Goal: Information Seeking & Learning: Learn about a topic

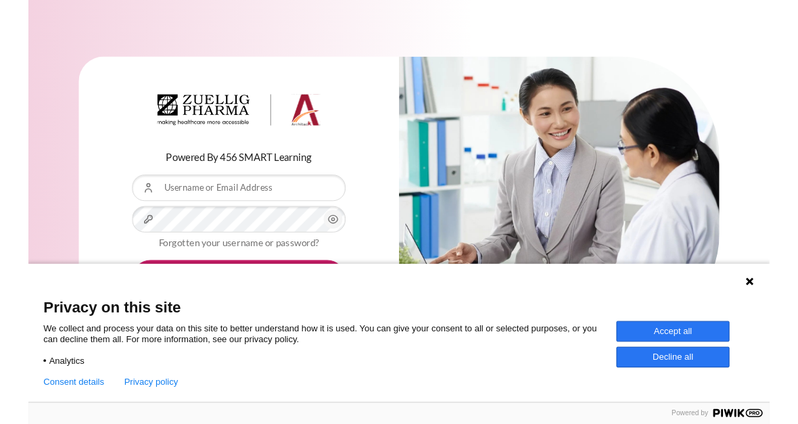
scroll to position [17, 0]
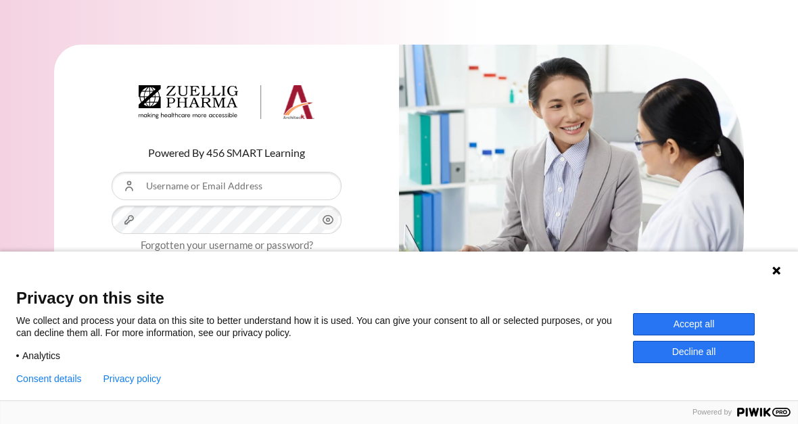
click at [774, 270] on icon at bounding box center [776, 270] width 11 height 11
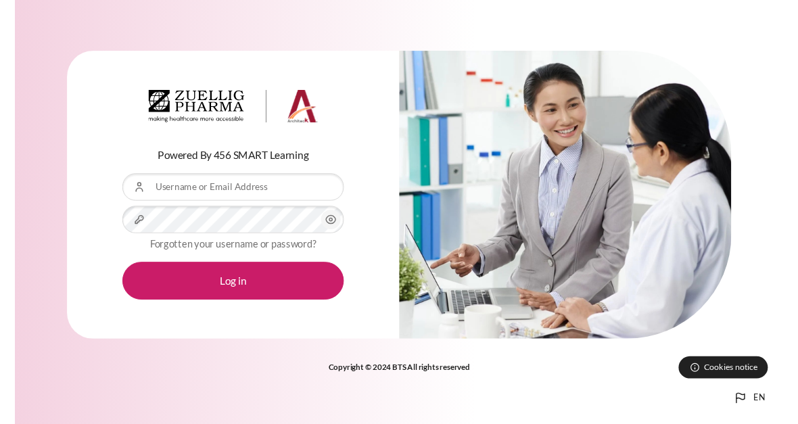
scroll to position [0, 0]
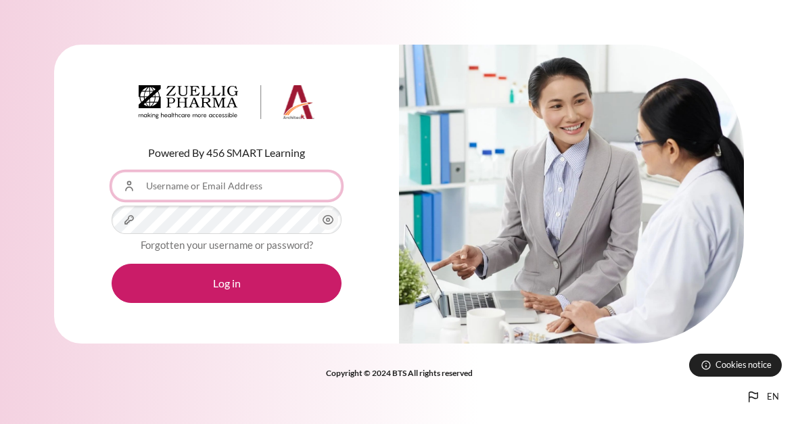
click at [187, 193] on input "Username or Email Address" at bounding box center [227, 186] width 230 height 28
type input "d"
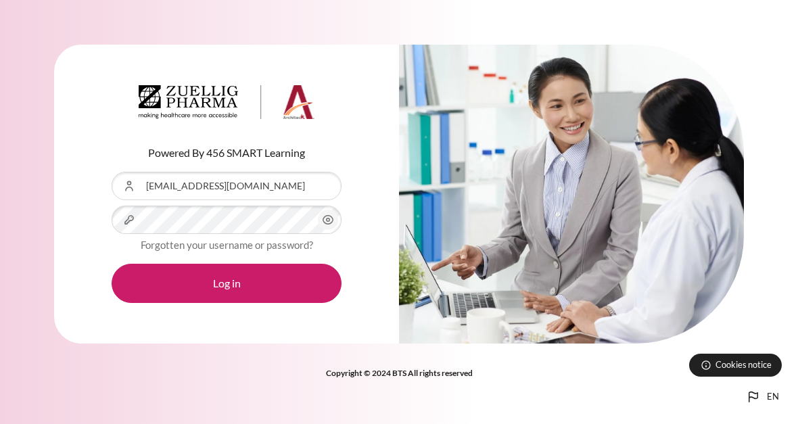
click at [205, 287] on button "Log in" at bounding box center [227, 283] width 230 height 39
type input "sttseng@zuelligpharma.com"
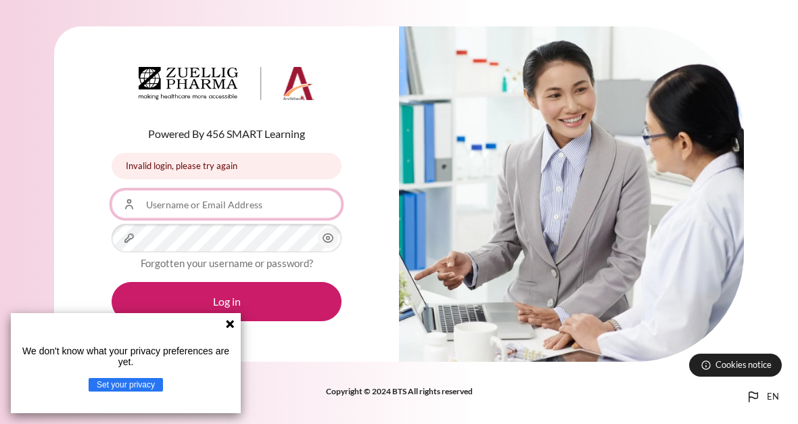
click at [173, 210] on input "Username or Email Address" at bounding box center [227, 204] width 230 height 28
click at [177, 212] on input "[EMAIL_ADDRESS][DOMAIN_NAME]" at bounding box center [227, 204] width 230 height 28
click at [179, 208] on input "[EMAIL_ADDRESS][DOMAIN_NAME]" at bounding box center [227, 204] width 230 height 28
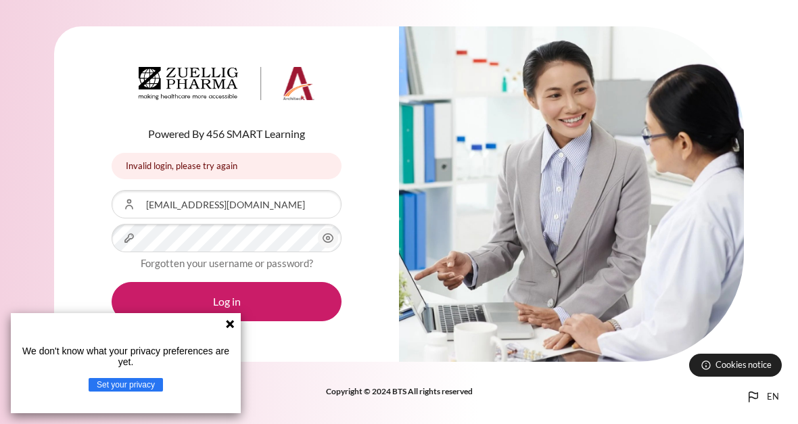
click at [201, 310] on button "Log in" at bounding box center [227, 301] width 230 height 39
type input "[EMAIL_ADDRESS][DOMAIN_NAME]"
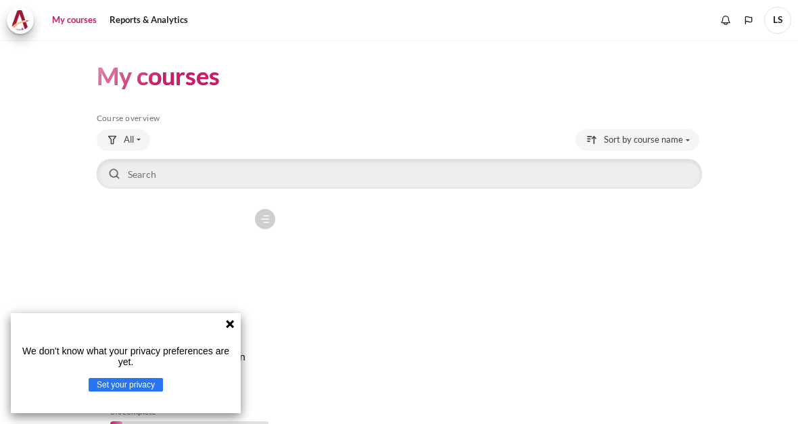
click at [233, 324] on icon at bounding box center [230, 324] width 11 height 11
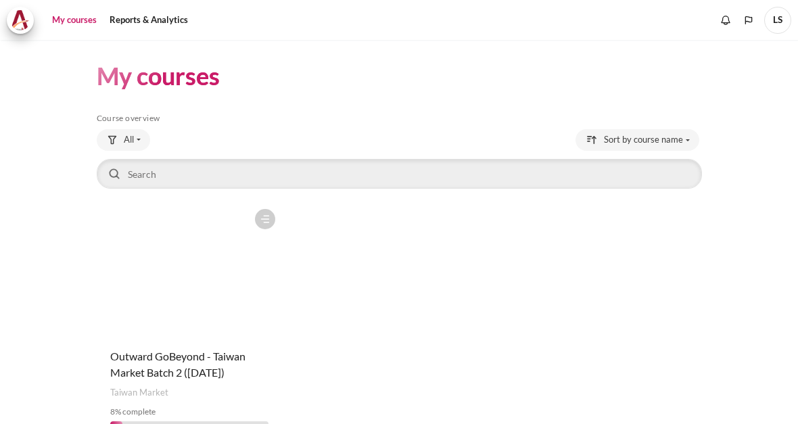
click at [172, 361] on span "Outward GoBeyond - Taiwan Market Batch 2 ([DATE])" at bounding box center [177, 364] width 135 height 29
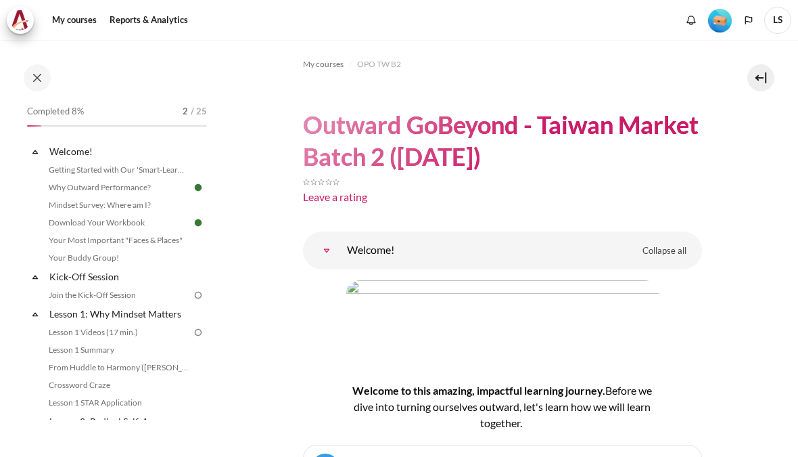
click at [768, 77] on button at bounding box center [760, 77] width 27 height 27
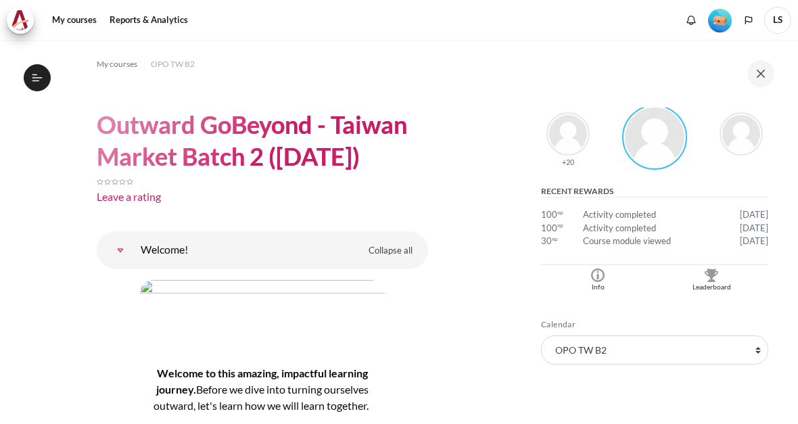
scroll to position [294, 0]
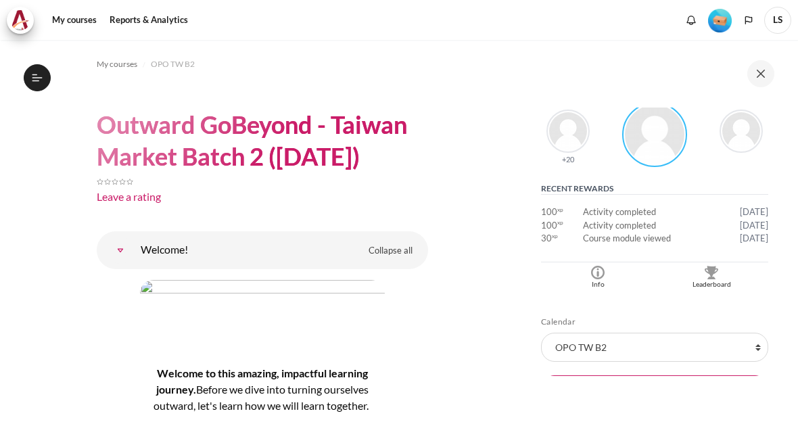
click at [714, 284] on div "Leaderboard" at bounding box center [711, 284] width 107 height 11
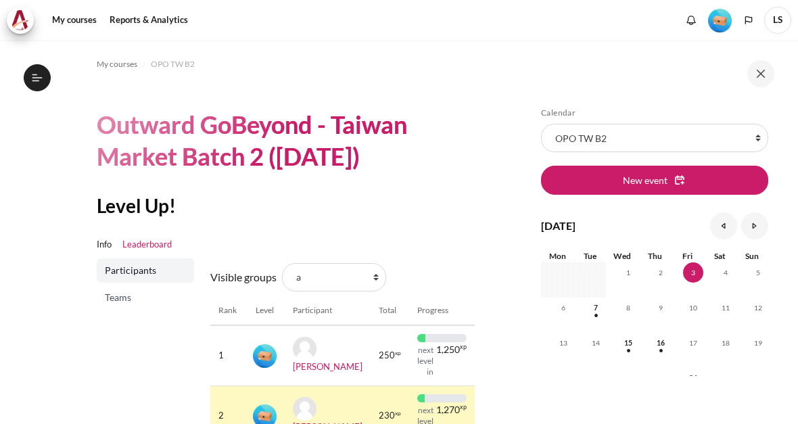
click at [130, 291] on span "Teams" at bounding box center [147, 298] width 84 height 14
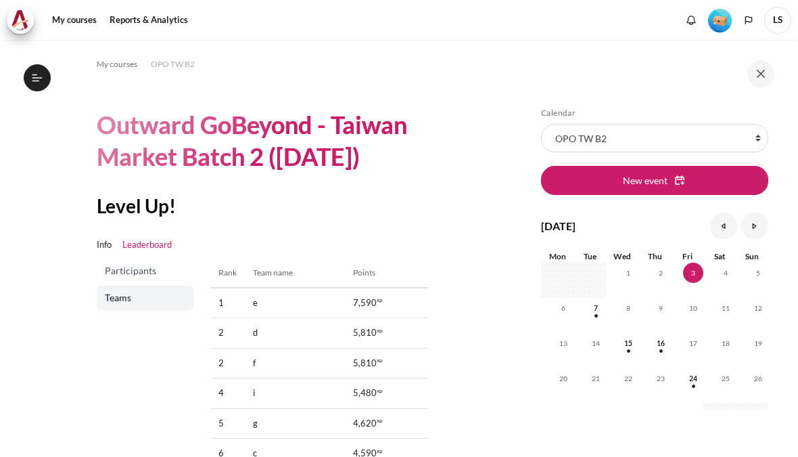
click at [766, 77] on button at bounding box center [760, 73] width 27 height 27
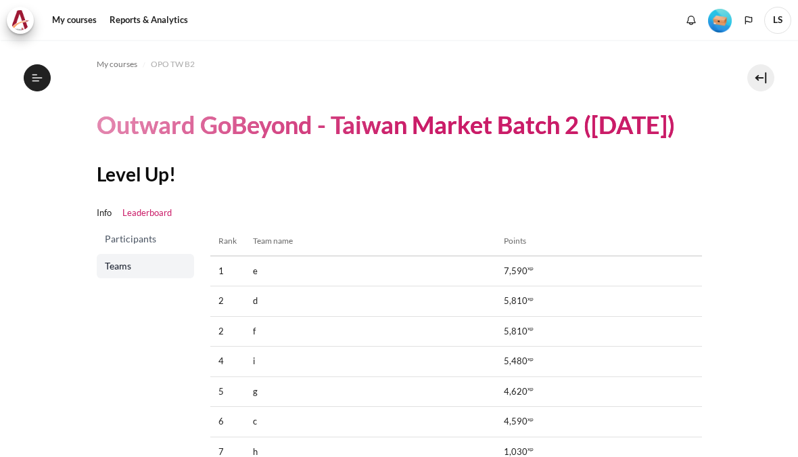
click at [110, 58] on span "My courses" at bounding box center [117, 64] width 41 height 12
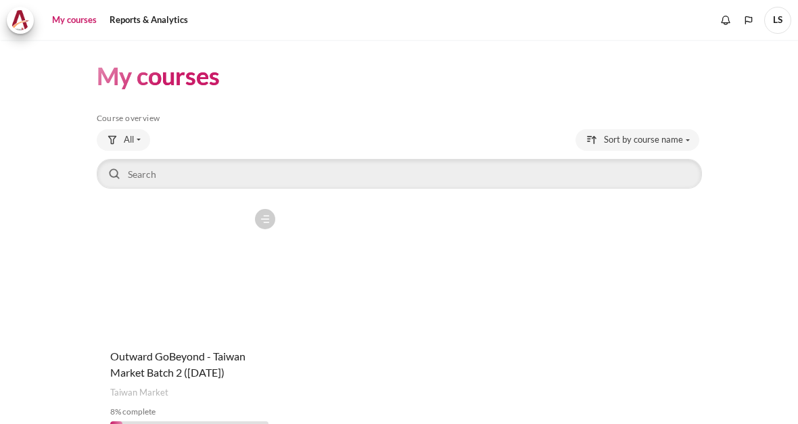
click at [163, 259] on figure "Content" at bounding box center [189, 269] width 185 height 135
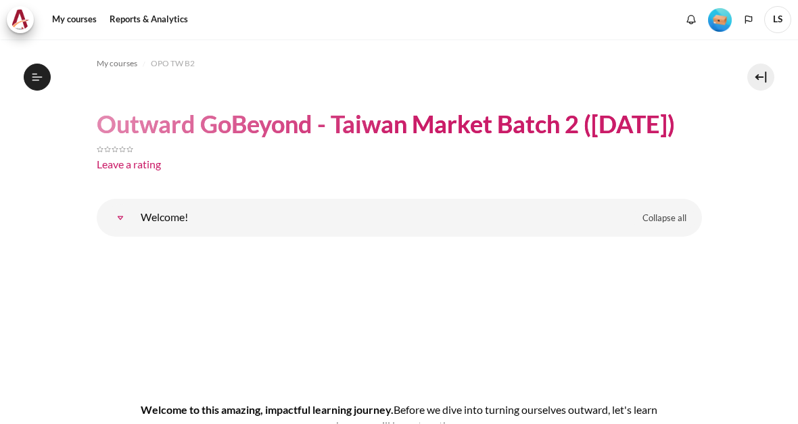
scroll to position [1, 0]
click at [43, 81] on icon at bounding box center [37, 78] width 12 height 12
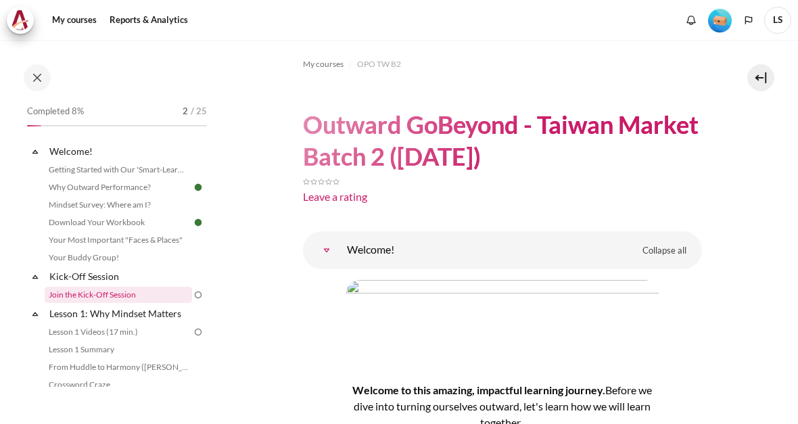
click at [83, 296] on link "Join the Kick-Off Session" at bounding box center [118, 295] width 147 height 16
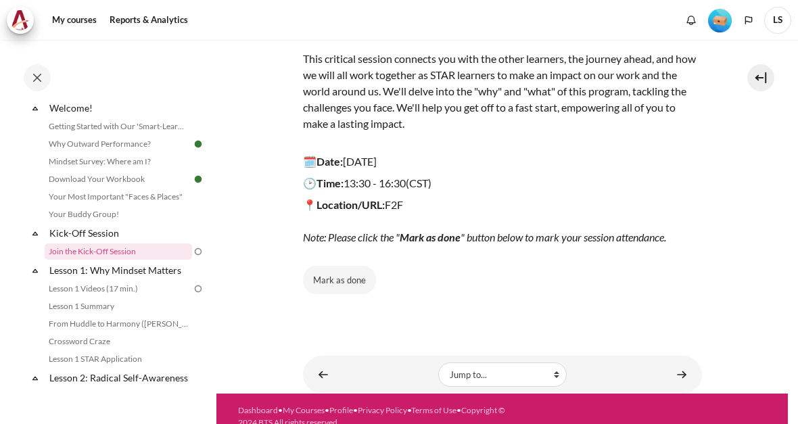
scroll to position [168, 0]
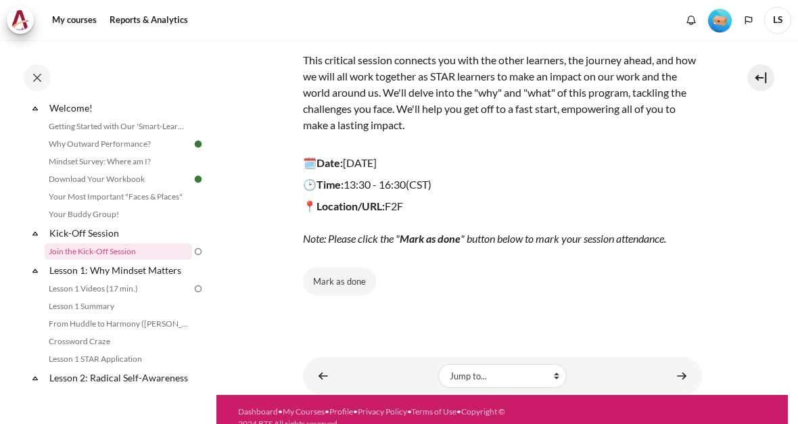
click at [329, 271] on button "Mark as done" at bounding box center [339, 281] width 73 height 28
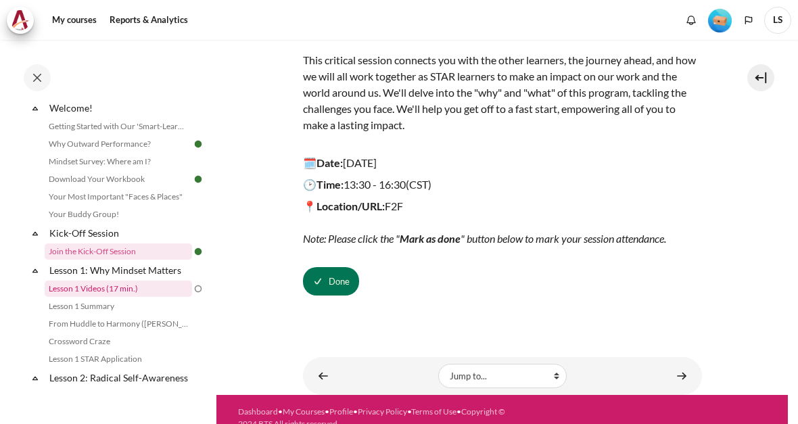
click at [101, 292] on link "Lesson 1 Videos (17 min.)" at bounding box center [118, 289] width 147 height 16
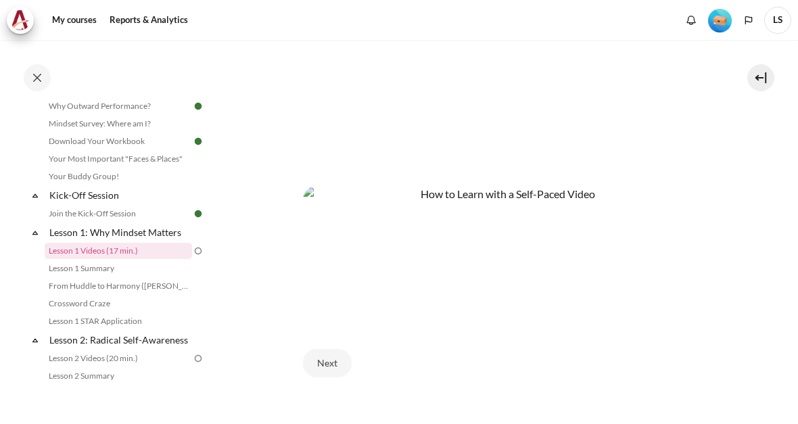
scroll to position [512, 0]
click at [334, 361] on button "Next" at bounding box center [327, 361] width 49 height 28
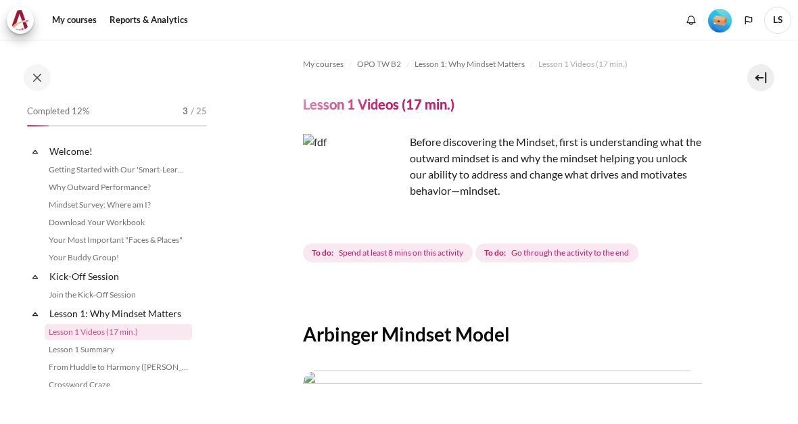
scroll to position [90, 0]
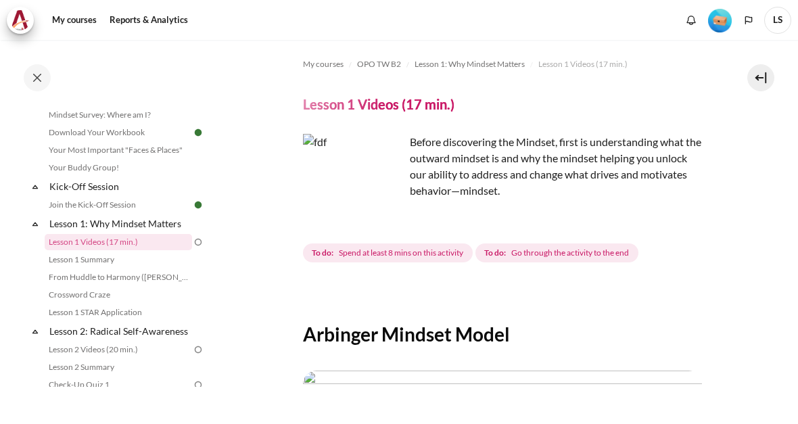
click at [431, 279] on div "My courses OPO TW B2 Lesson 1: Why Mindset Matters Lesson 1 Videos (17 min.) Le…" at bounding box center [502, 362] width 399 height 644
click at [411, 250] on span "Spend at least 8 mins on this activity" at bounding box center [401, 253] width 124 height 12
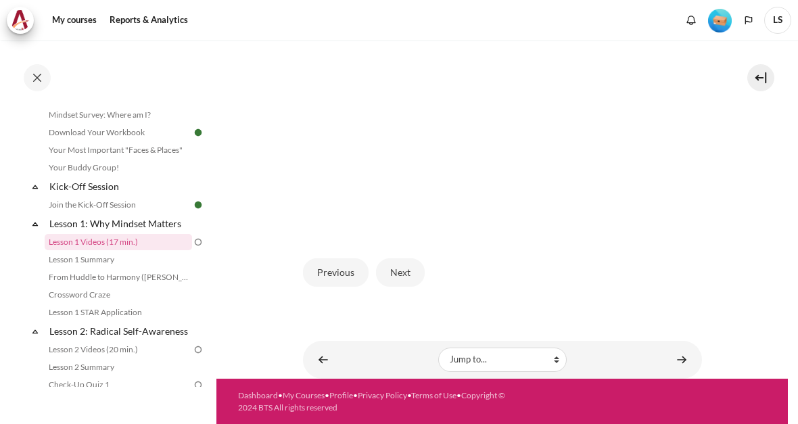
scroll to position [363, 0]
click at [407, 271] on button "Next" at bounding box center [400, 272] width 49 height 28
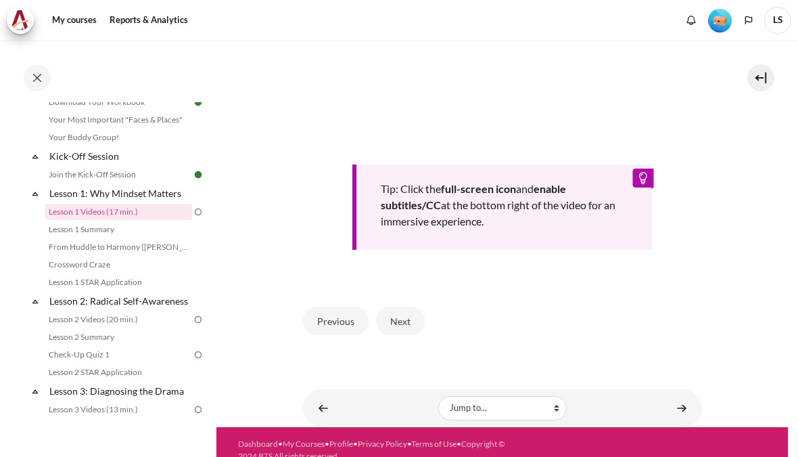
scroll to position [536, 0]
click at [394, 316] on button "Next" at bounding box center [400, 321] width 49 height 28
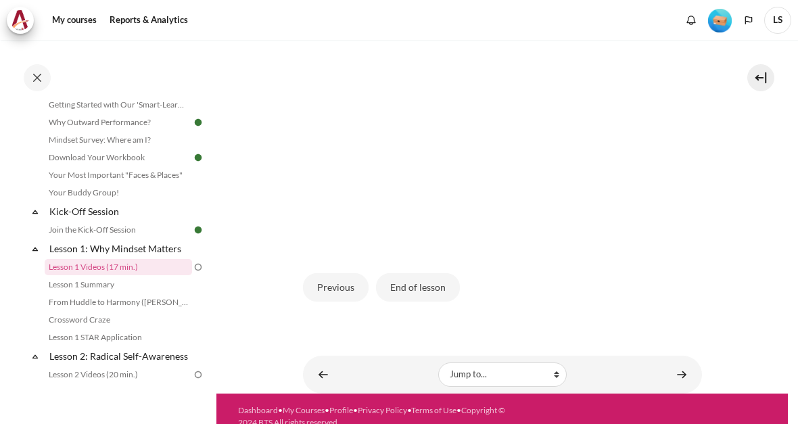
scroll to position [347, 0]
click at [423, 280] on button "End of lesson" at bounding box center [418, 289] width 84 height 28
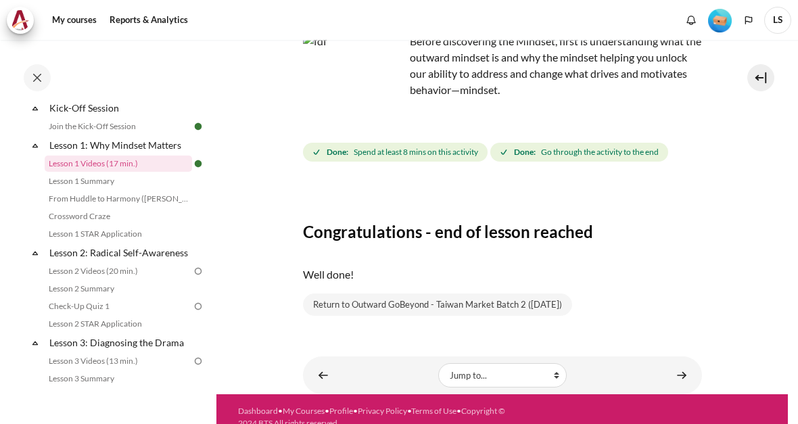
scroll to position [181, 0]
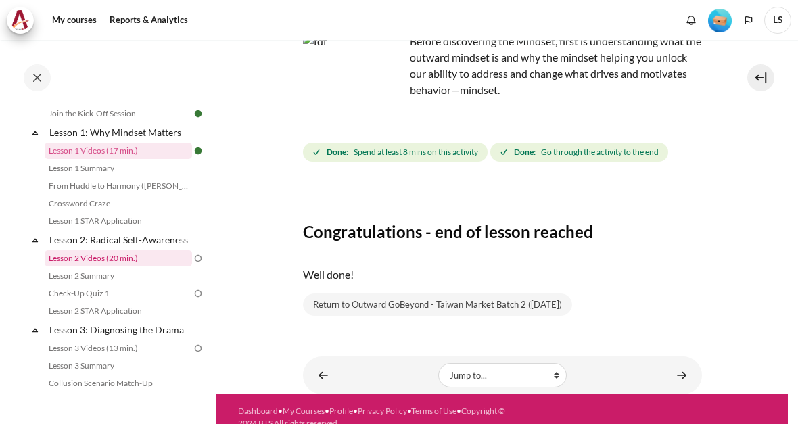
click at [107, 266] on link "Lesson 2 Videos (20 min.)" at bounding box center [118, 258] width 147 height 16
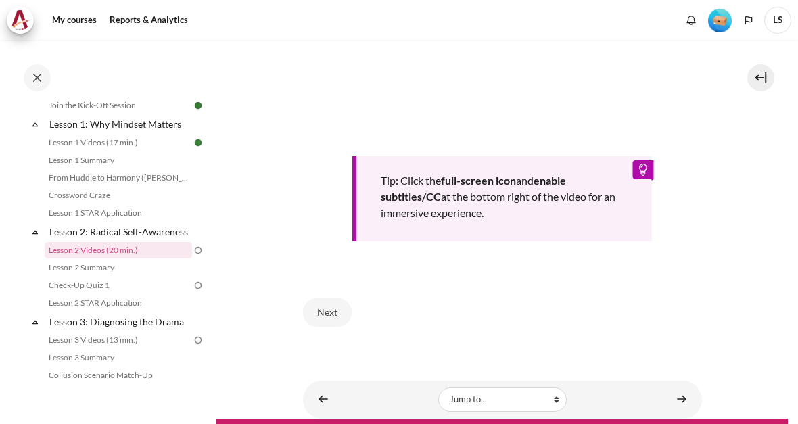
scroll to position [544, 0]
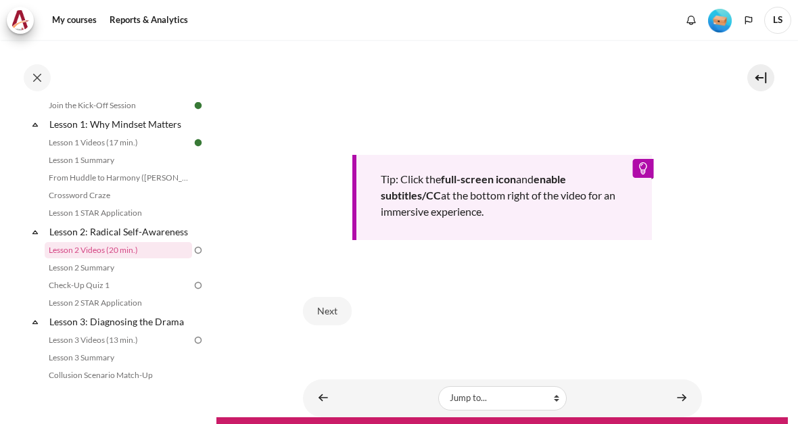
click at [324, 297] on button "Next" at bounding box center [327, 311] width 49 height 28
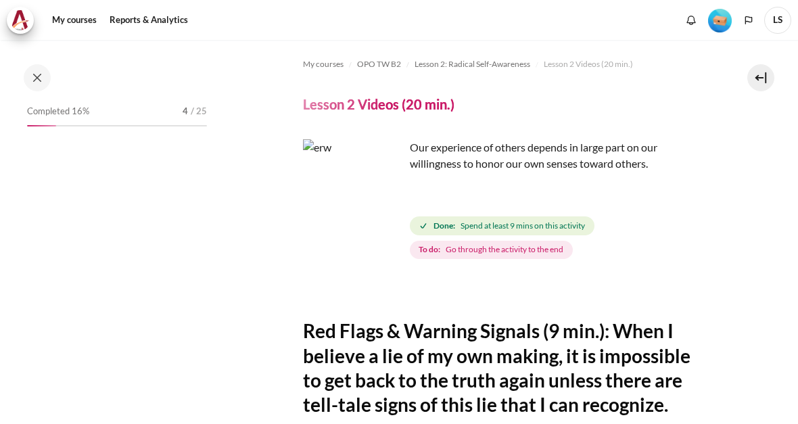
scroll to position [189, 0]
